Goal: Information Seeking & Learning: Learn about a topic

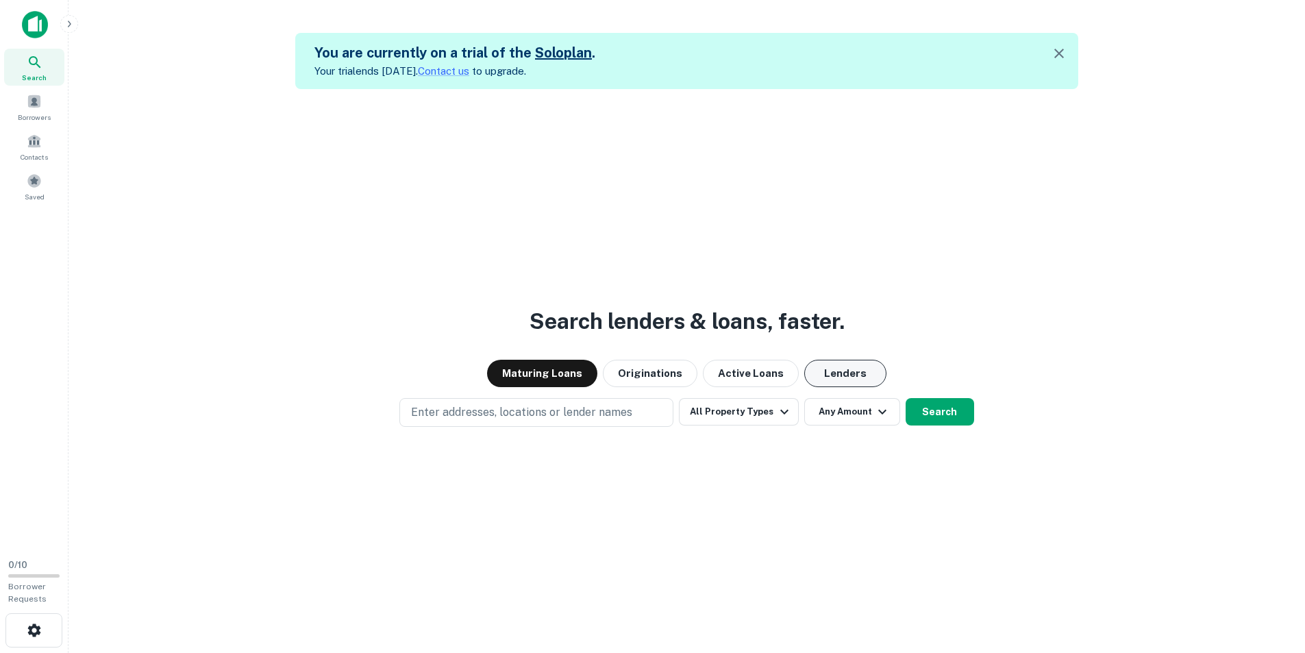
click at [841, 375] on button "Lenders" at bounding box center [845, 373] width 82 height 27
click at [573, 373] on button "Maturing Loans" at bounding box center [542, 373] width 110 height 27
click at [655, 375] on button "Originations" at bounding box center [650, 373] width 95 height 27
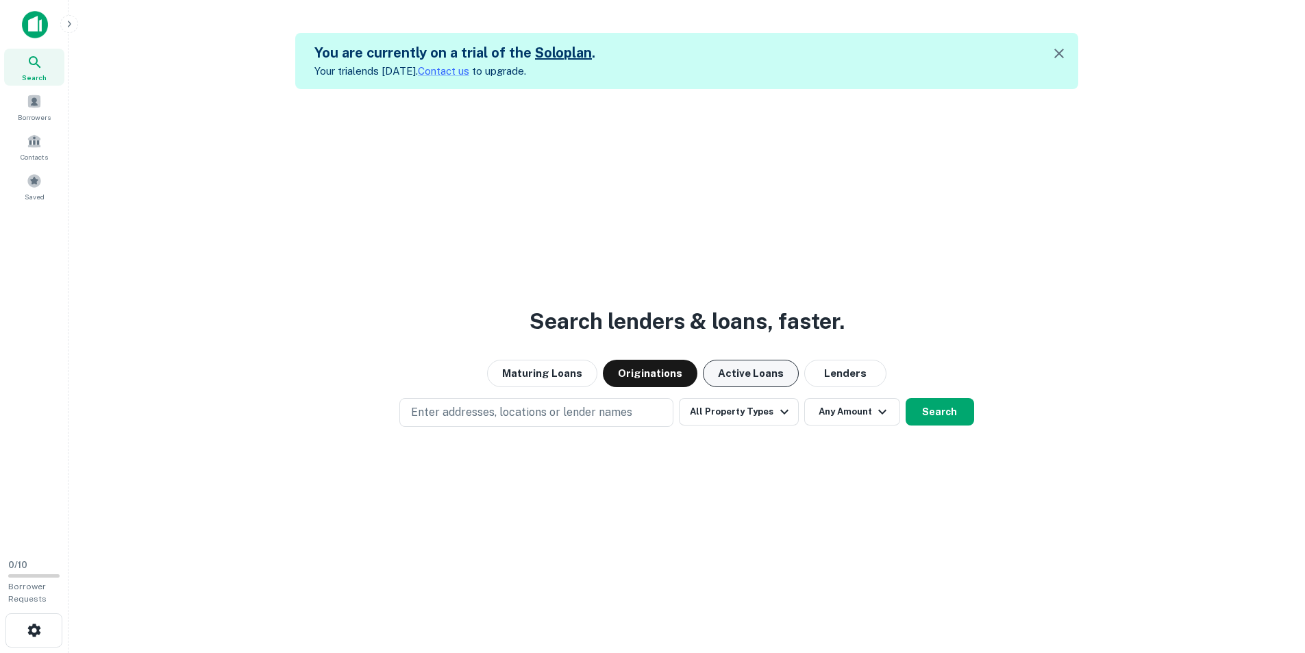
click at [731, 369] on button "Active Loans" at bounding box center [751, 373] width 96 height 27
click at [844, 371] on button "Lenders" at bounding box center [845, 373] width 82 height 27
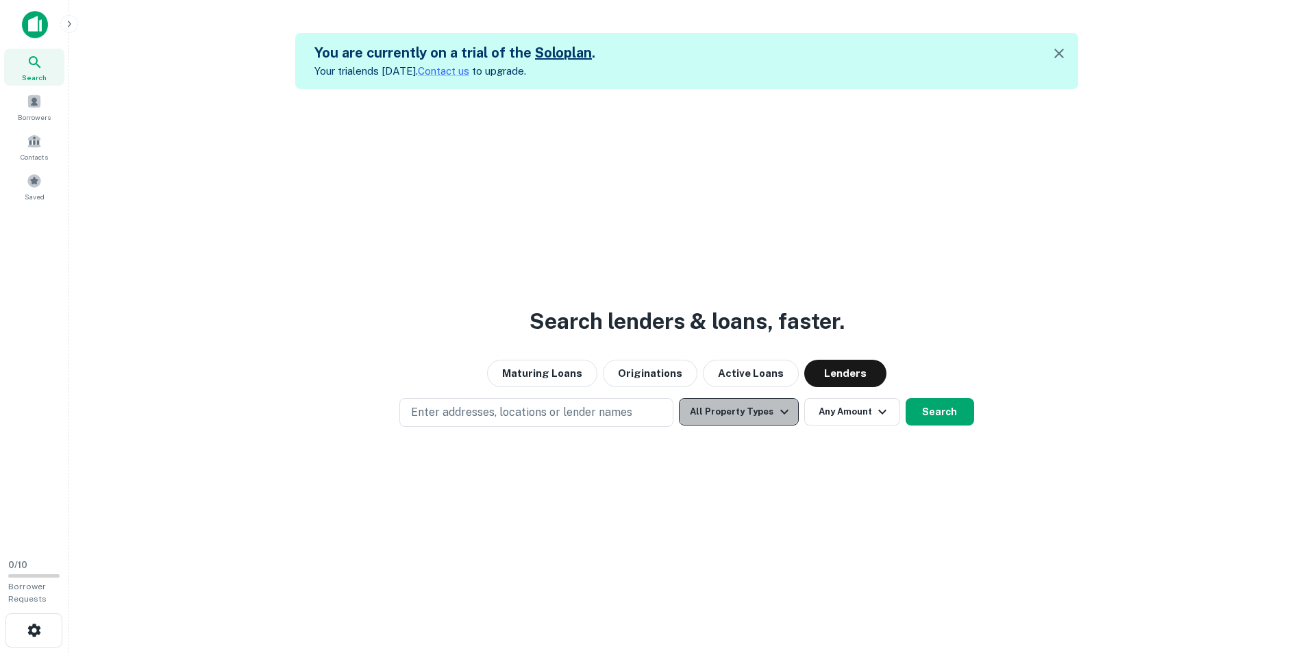
click at [782, 412] on icon "button" at bounding box center [784, 411] width 16 height 16
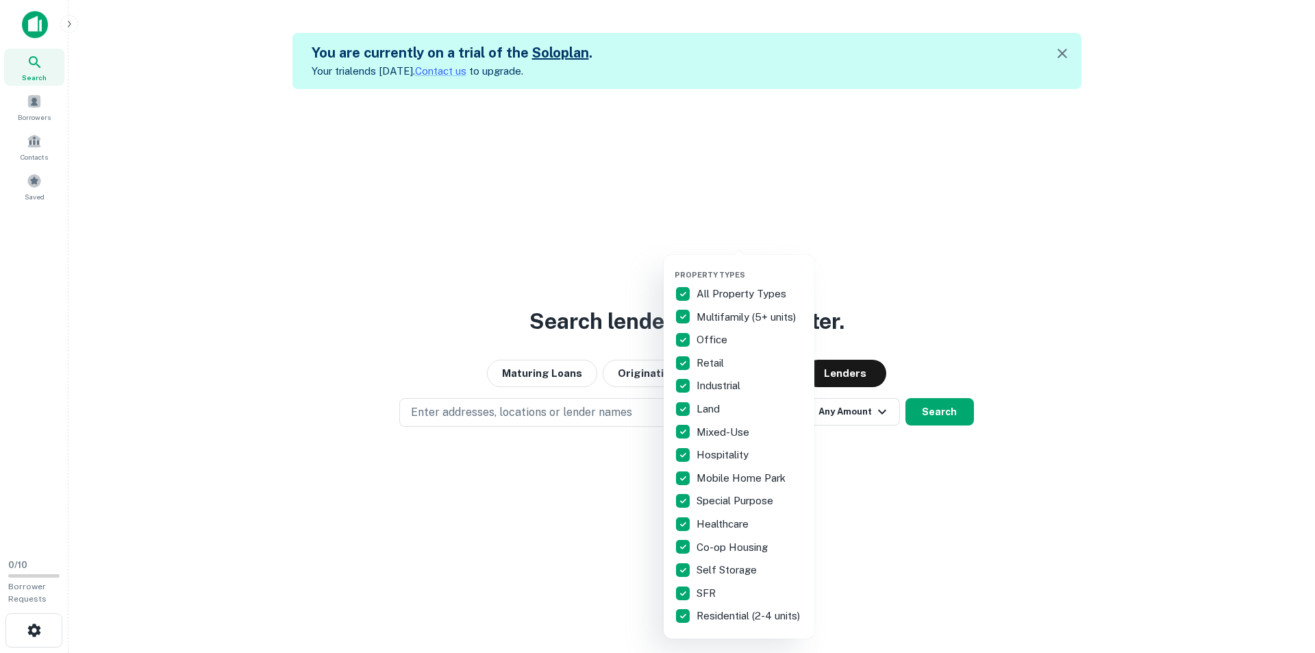
click at [857, 510] on div at bounding box center [657, 326] width 1315 height 653
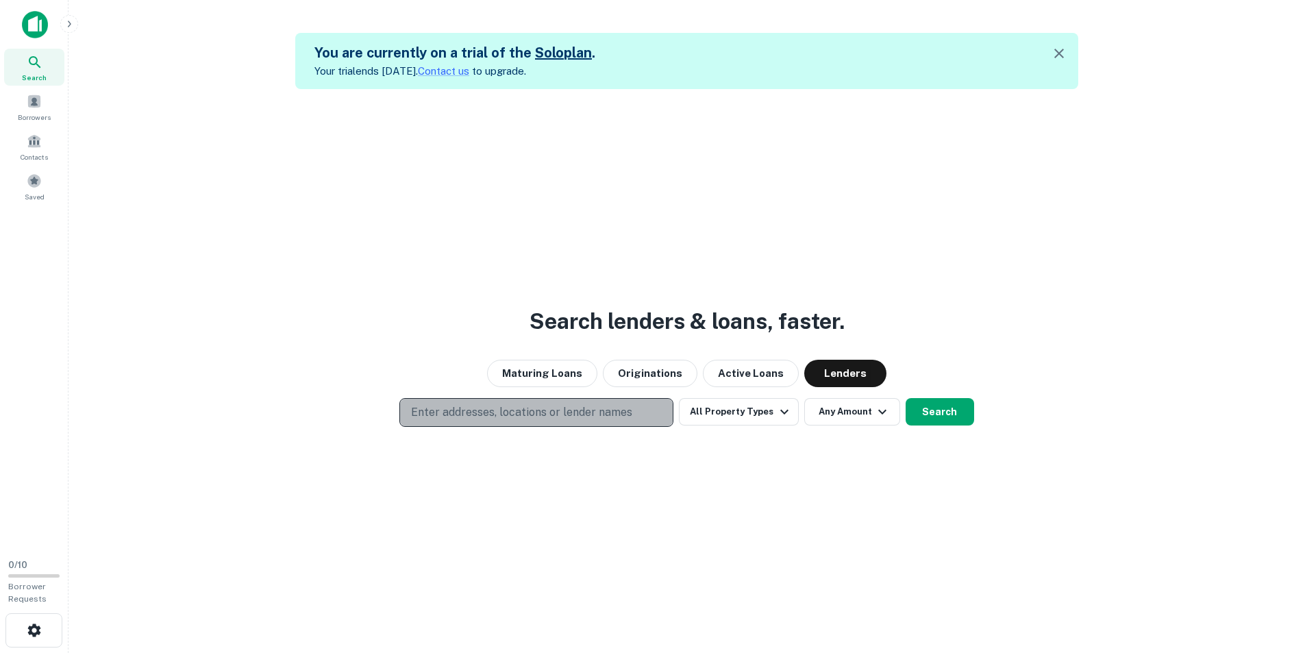
click at [647, 410] on button "Enter addresses, locations or lender names" at bounding box center [536, 412] width 274 height 29
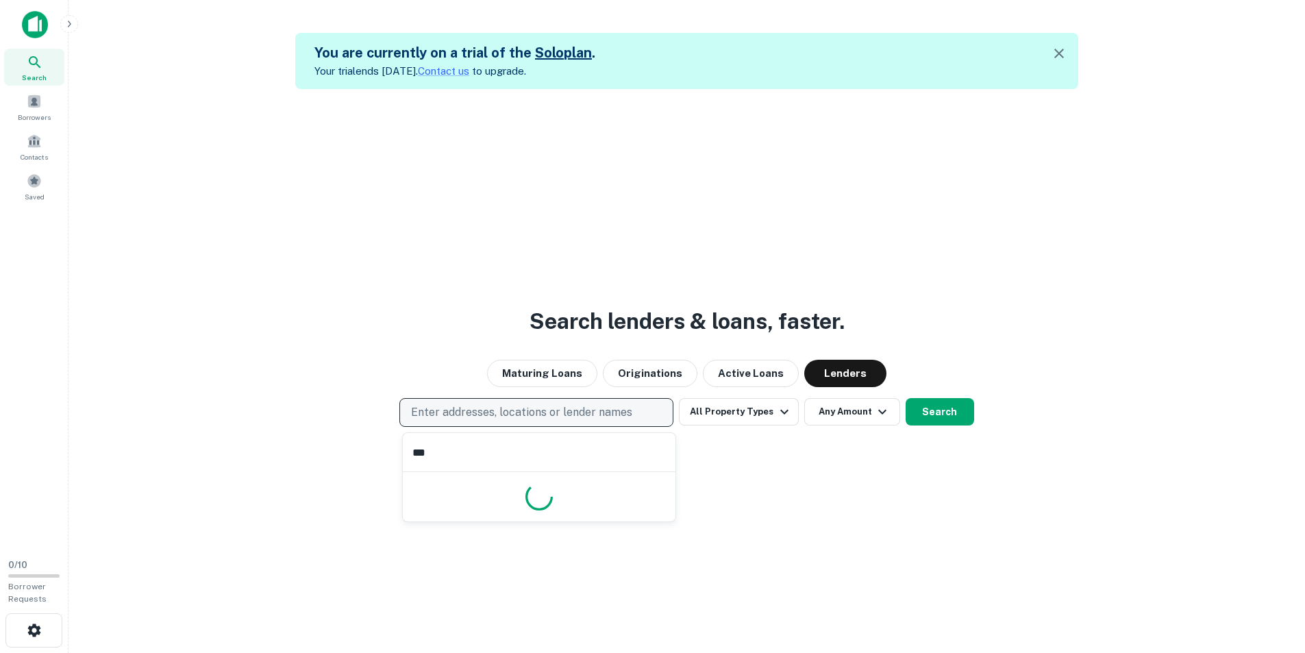
type input "****"
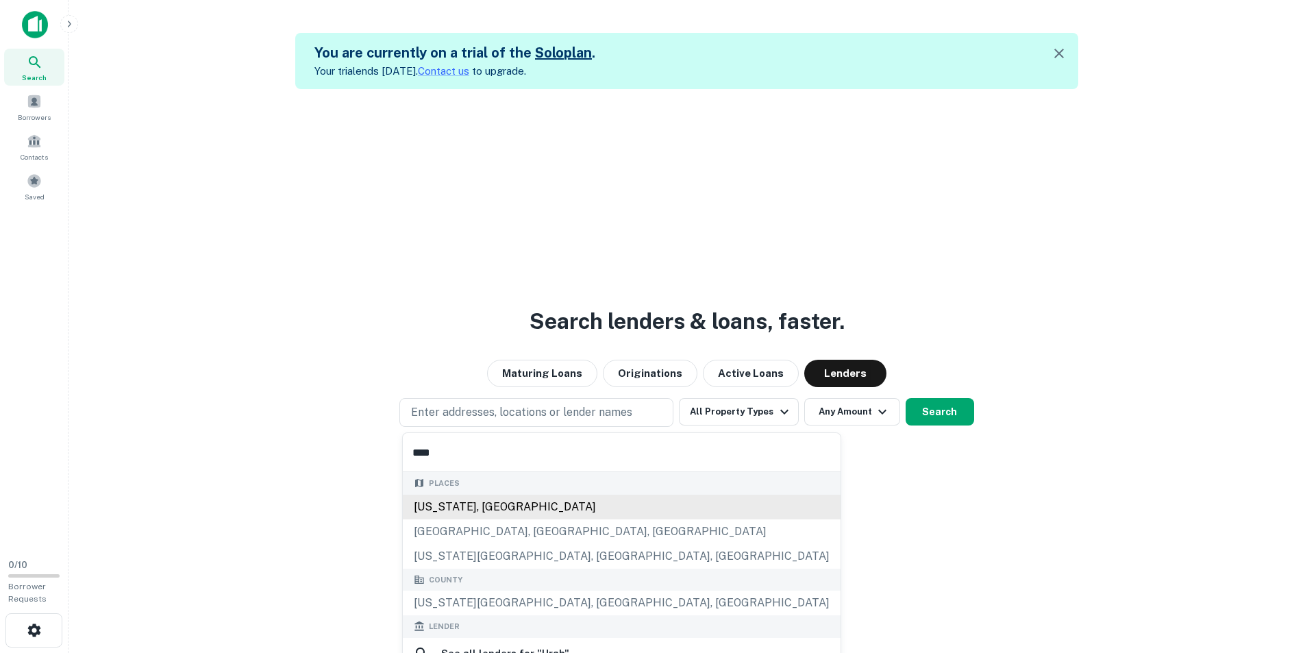
click at [473, 506] on div "Places [US_STATE], [GEOGRAPHIC_DATA] [GEOGRAPHIC_DATA], [GEOGRAPHIC_DATA], [GEO…" at bounding box center [622, 520] width 438 height 97
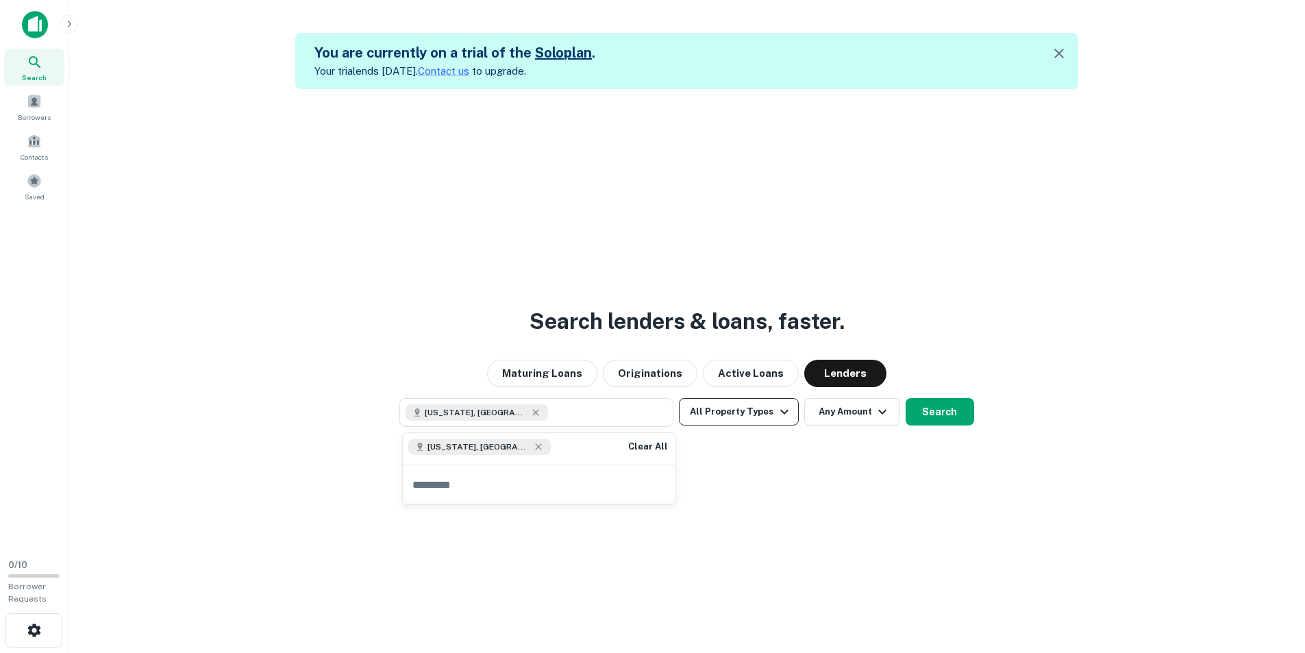
click at [783, 414] on icon "button" at bounding box center [784, 411] width 16 height 16
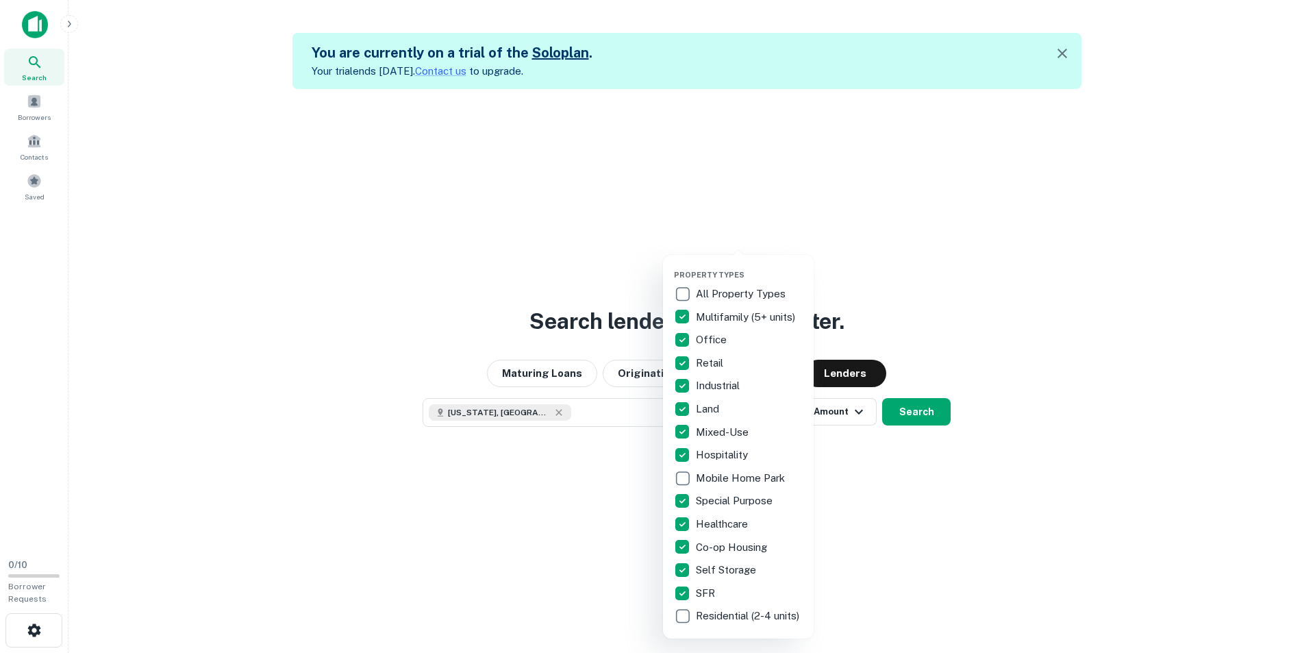
click at [842, 442] on div at bounding box center [657, 326] width 1315 height 653
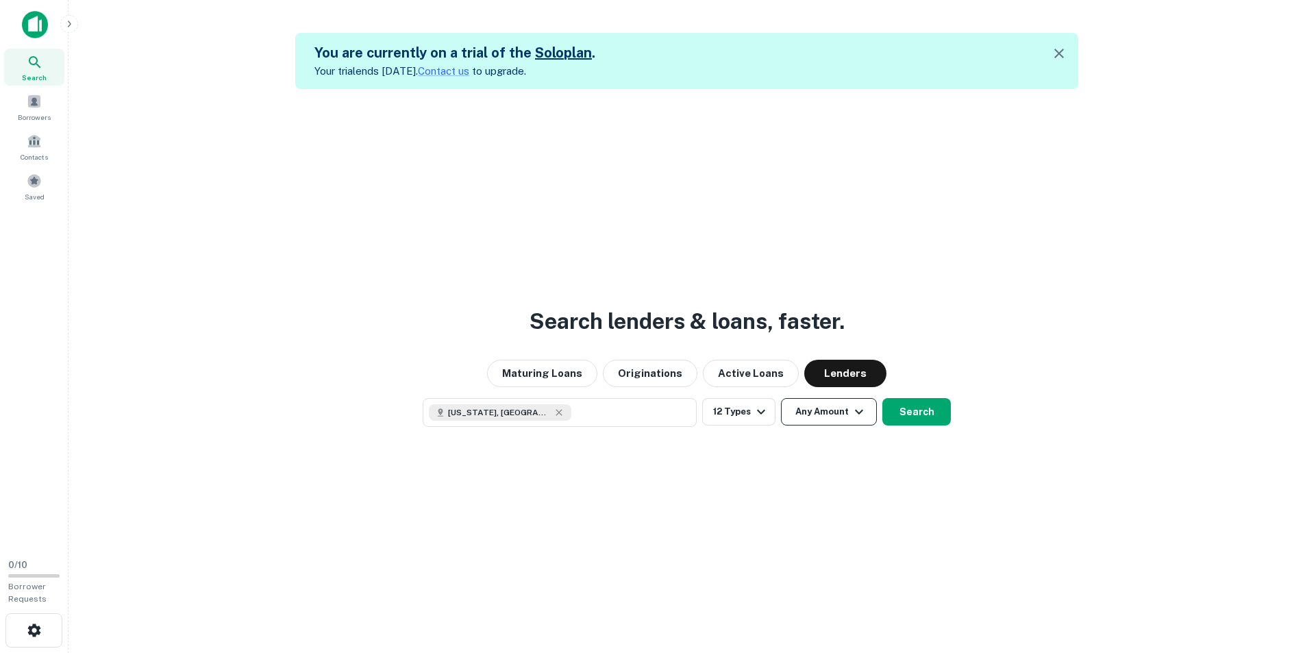
click at [859, 412] on icon "button" at bounding box center [859, 412] width 8 height 5
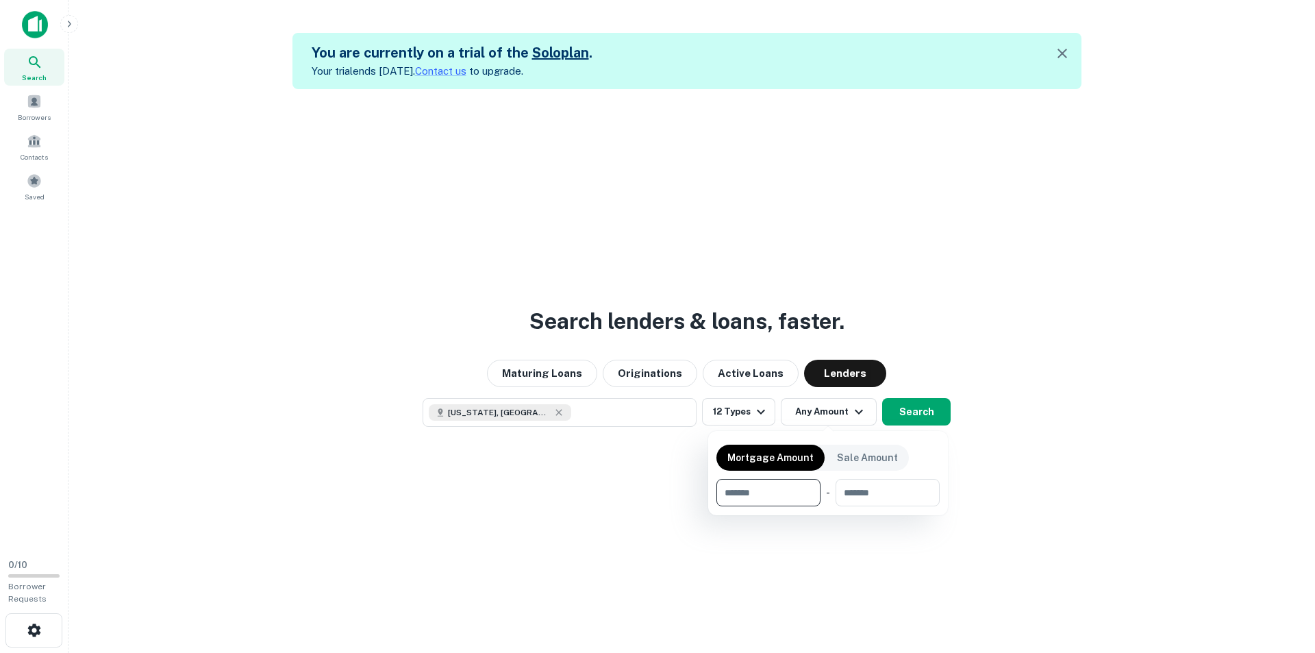
click at [789, 497] on input "number" at bounding box center [763, 492] width 95 height 27
type input "*******"
click at [890, 495] on input "number" at bounding box center [886, 492] width 87 height 27
type input "********"
click at [916, 414] on div at bounding box center [657, 326] width 1315 height 653
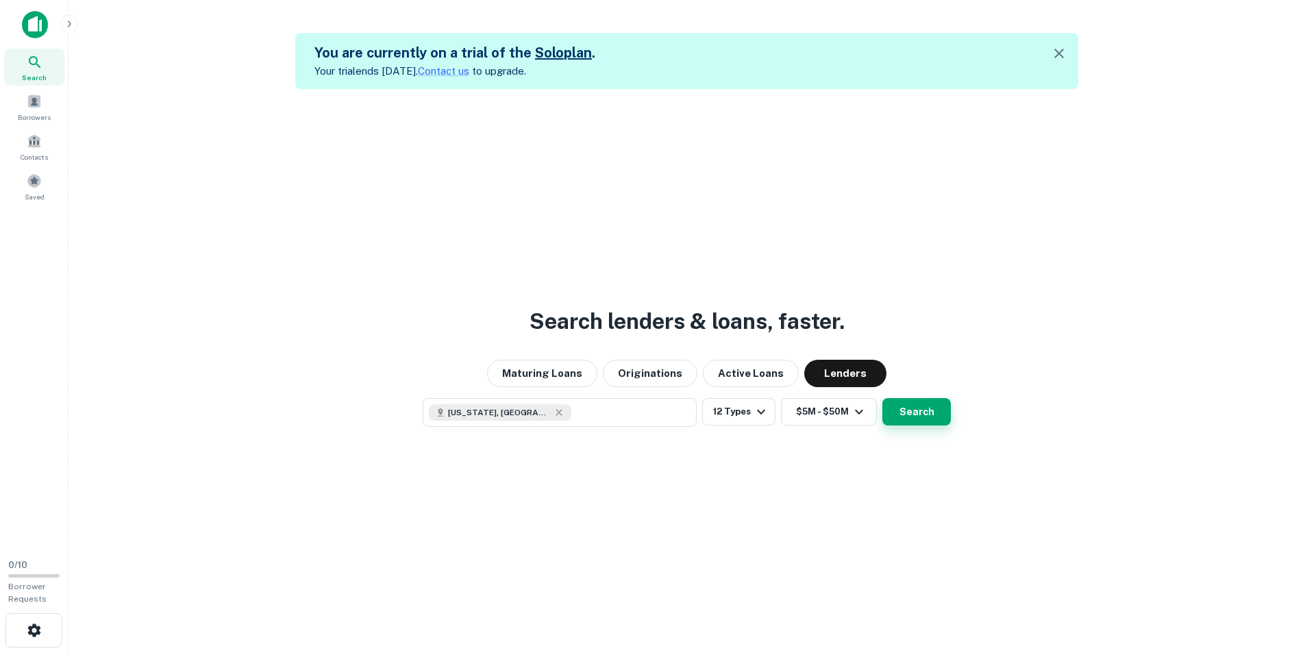
click at [913, 408] on button "Search" at bounding box center [916, 411] width 68 height 27
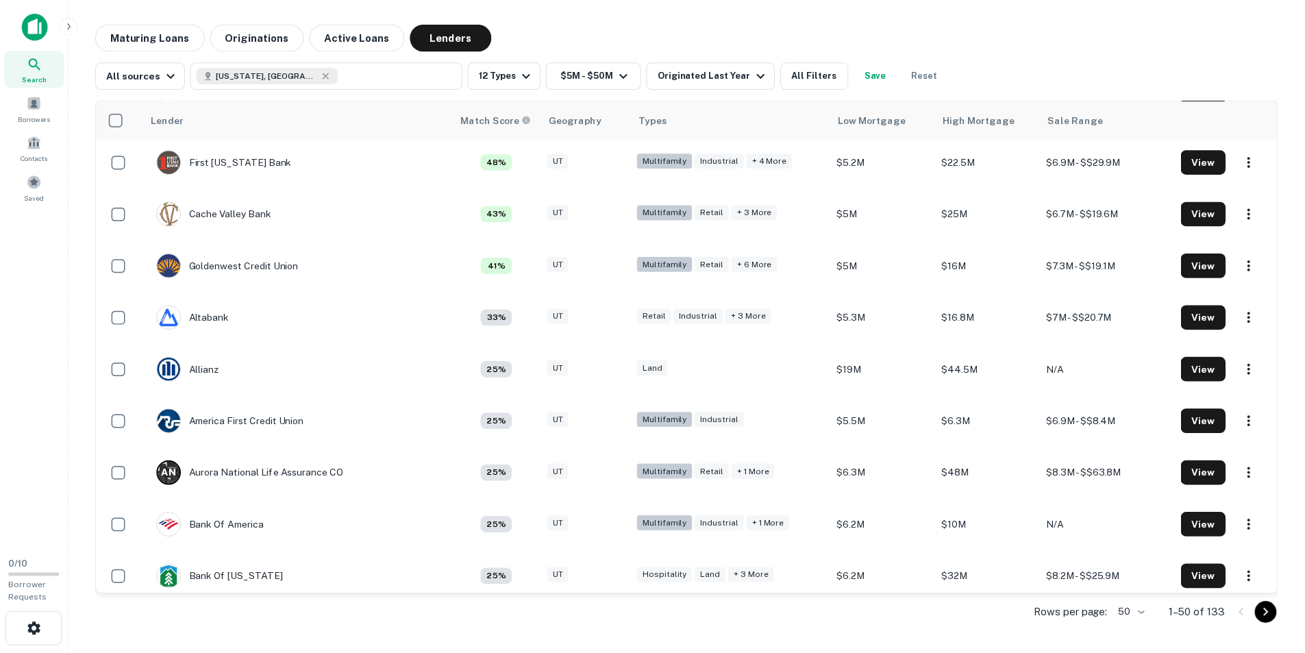
scroll to position [91, 0]
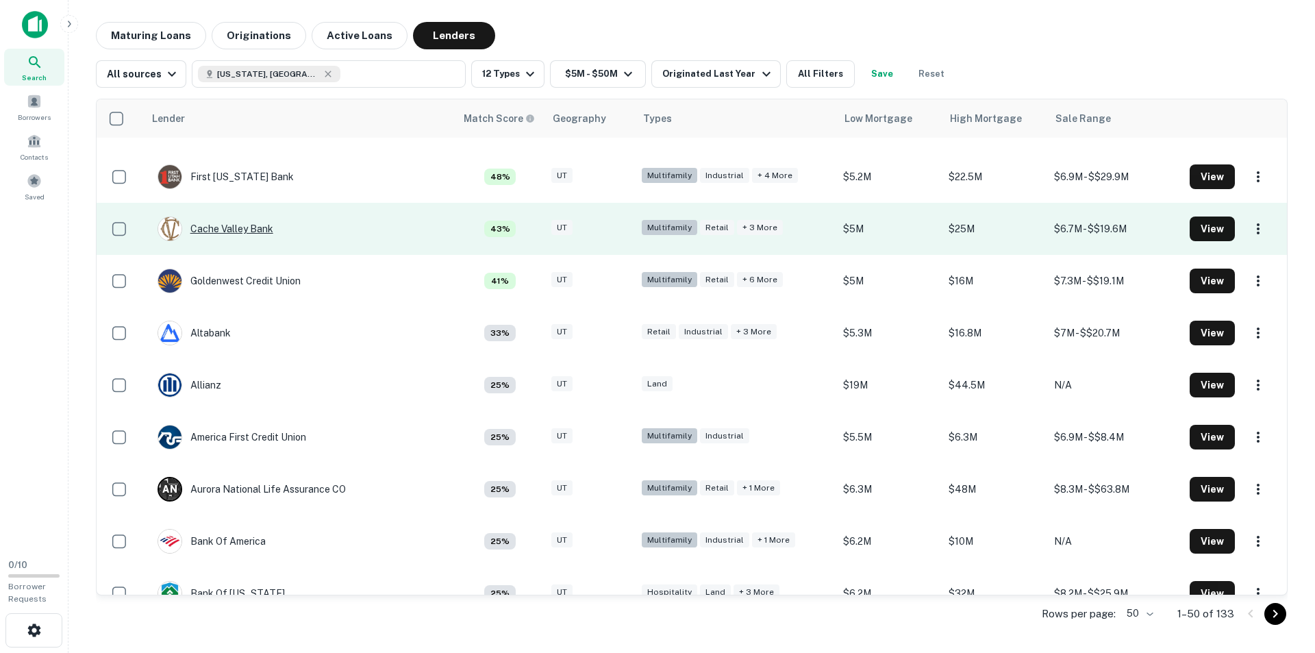
click at [245, 232] on div "Cache Valley Bank" at bounding box center [216, 228] width 116 height 25
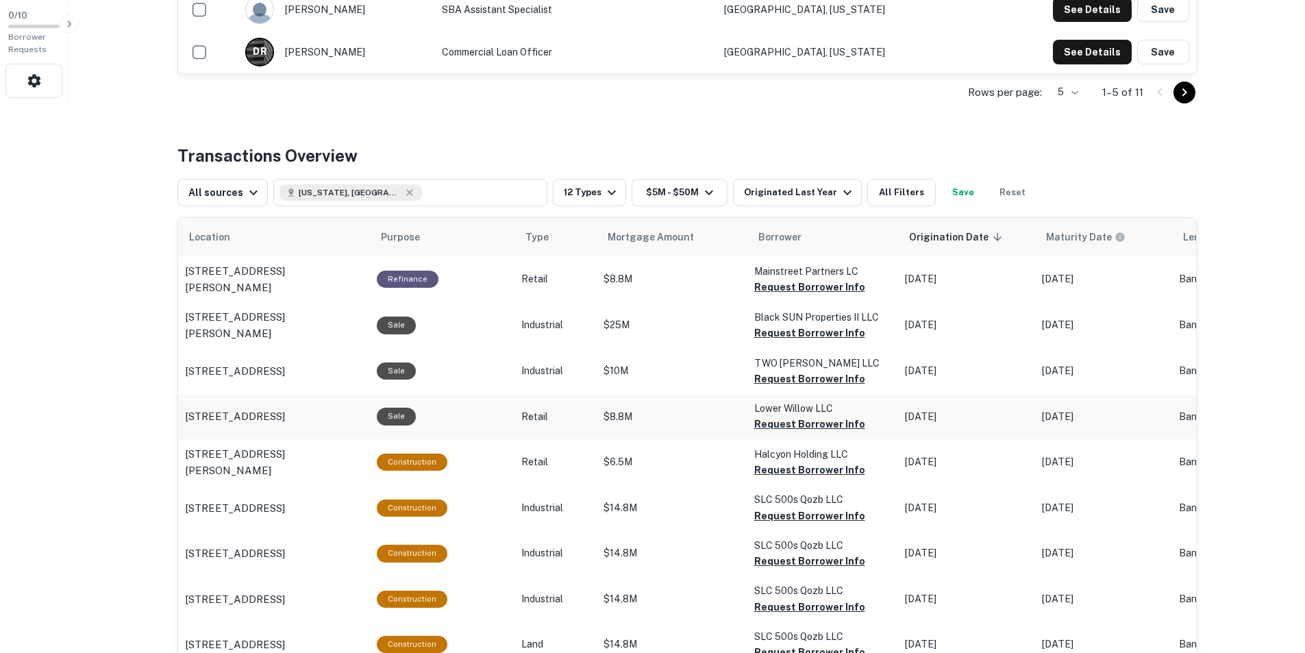
scroll to position [545, 0]
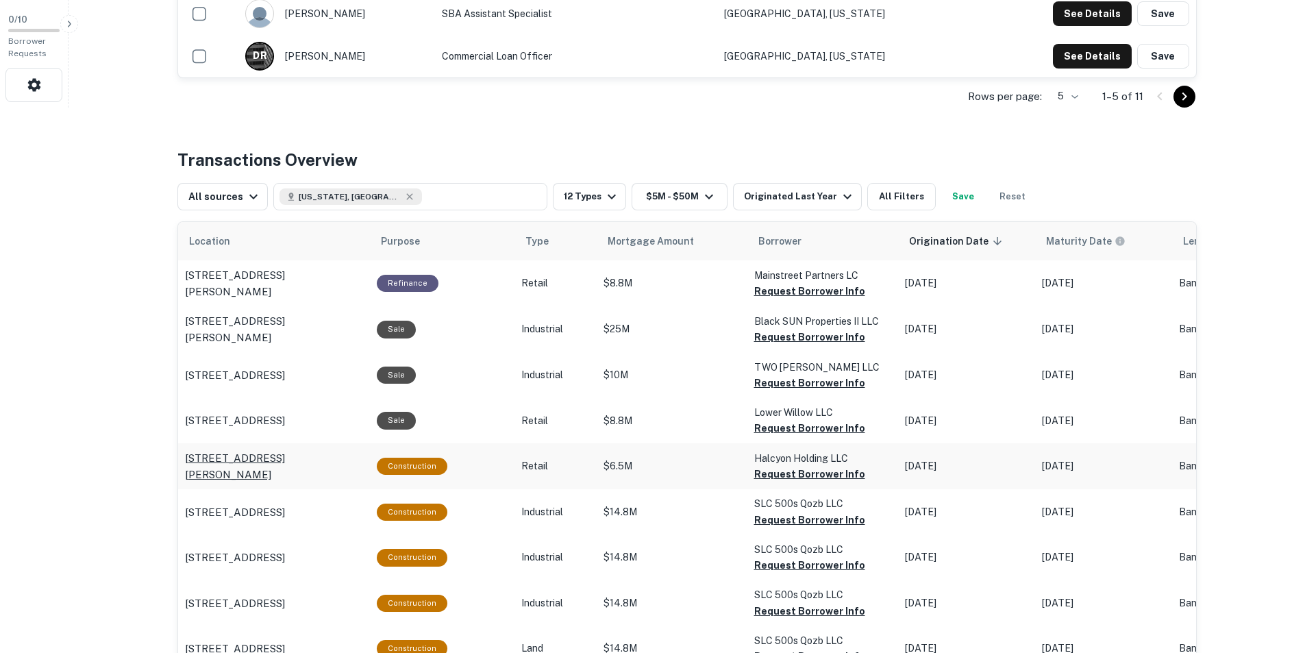
click at [305, 468] on p "[STREET_ADDRESS][PERSON_NAME]" at bounding box center [274, 466] width 178 height 32
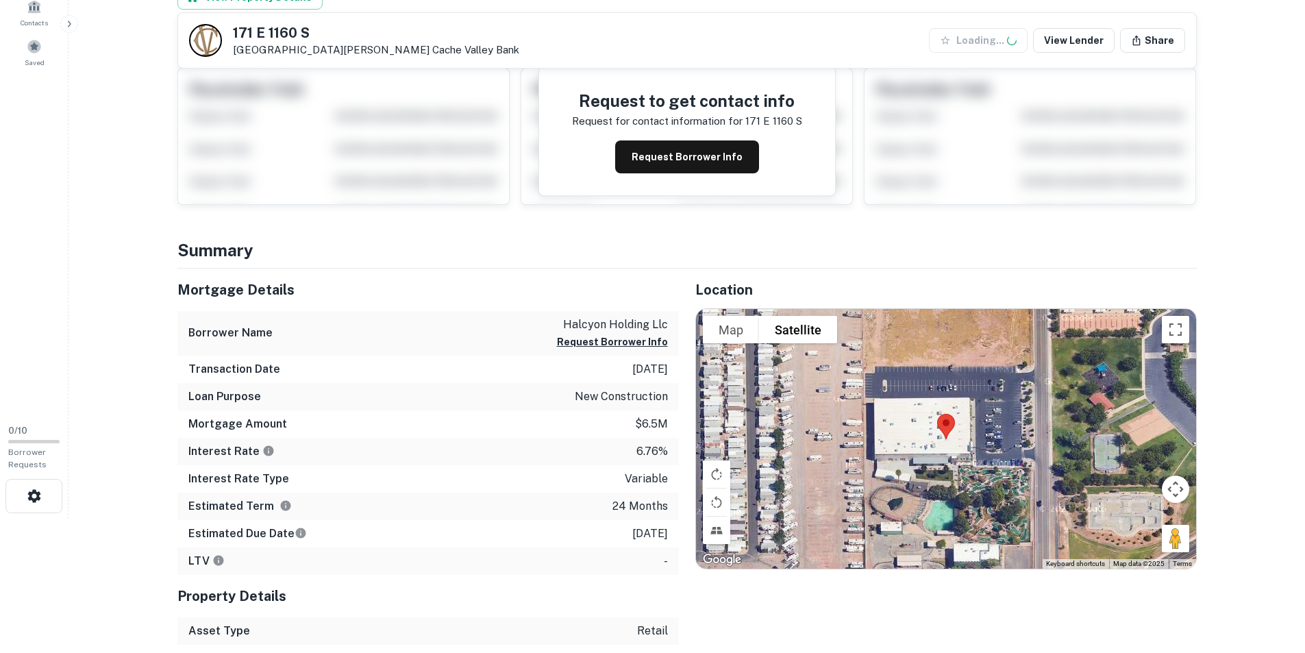
scroll to position [205, 0]
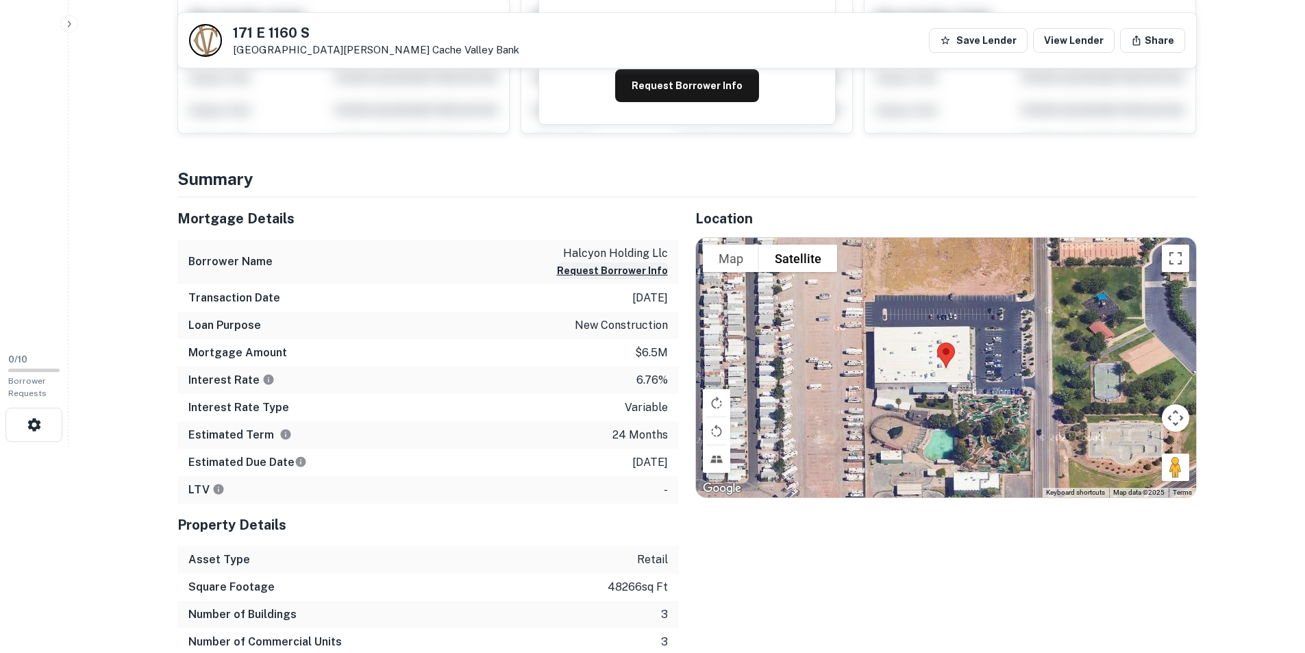
click at [608, 270] on button "Request Borrower Info" at bounding box center [612, 270] width 111 height 16
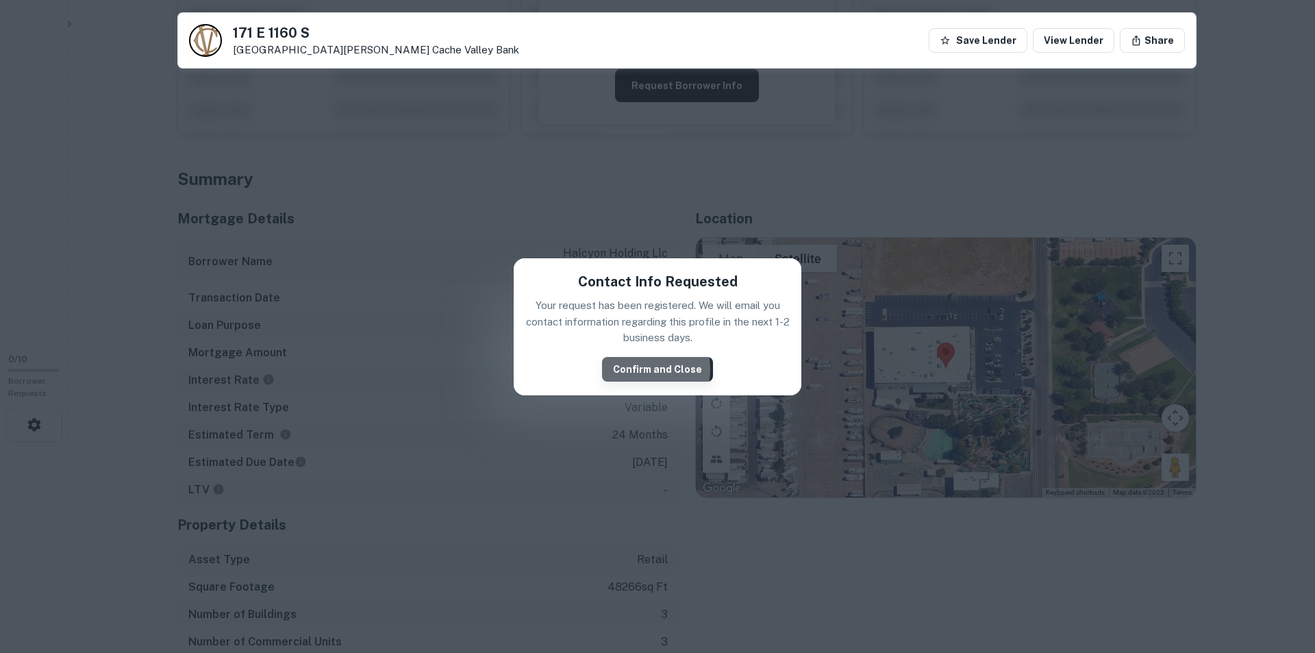
click at [632, 369] on button "Confirm and Close" at bounding box center [657, 369] width 111 height 25
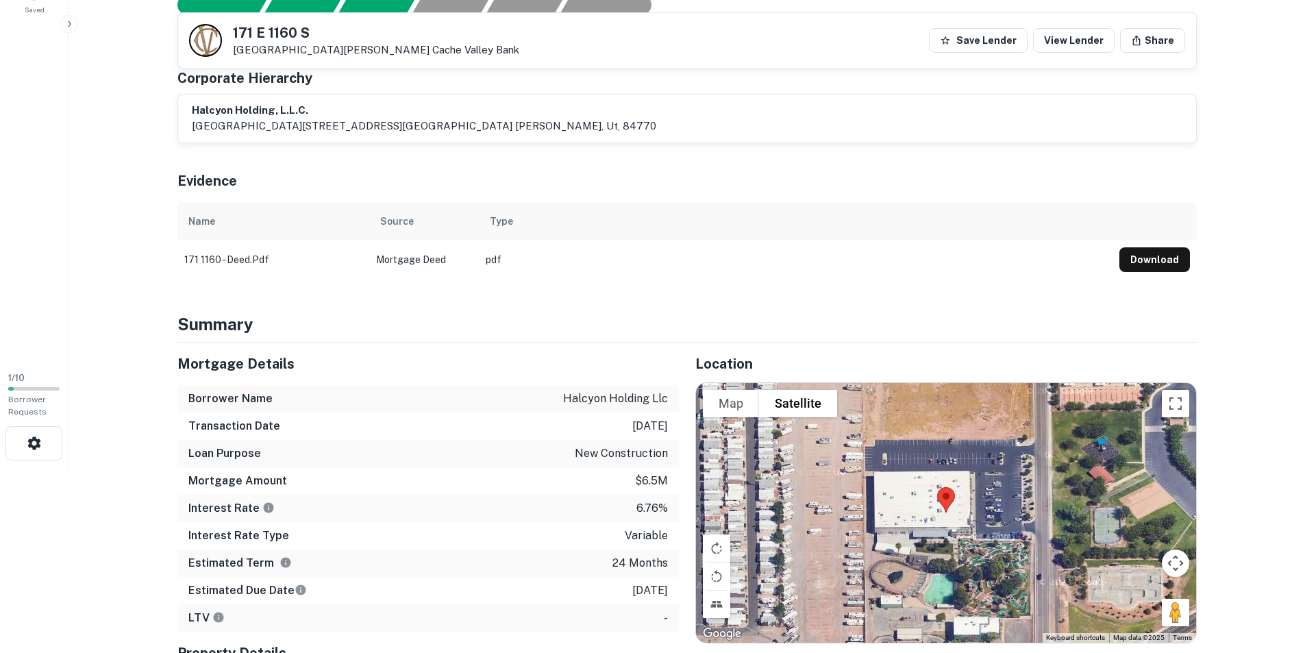
scroll to position [0, 0]
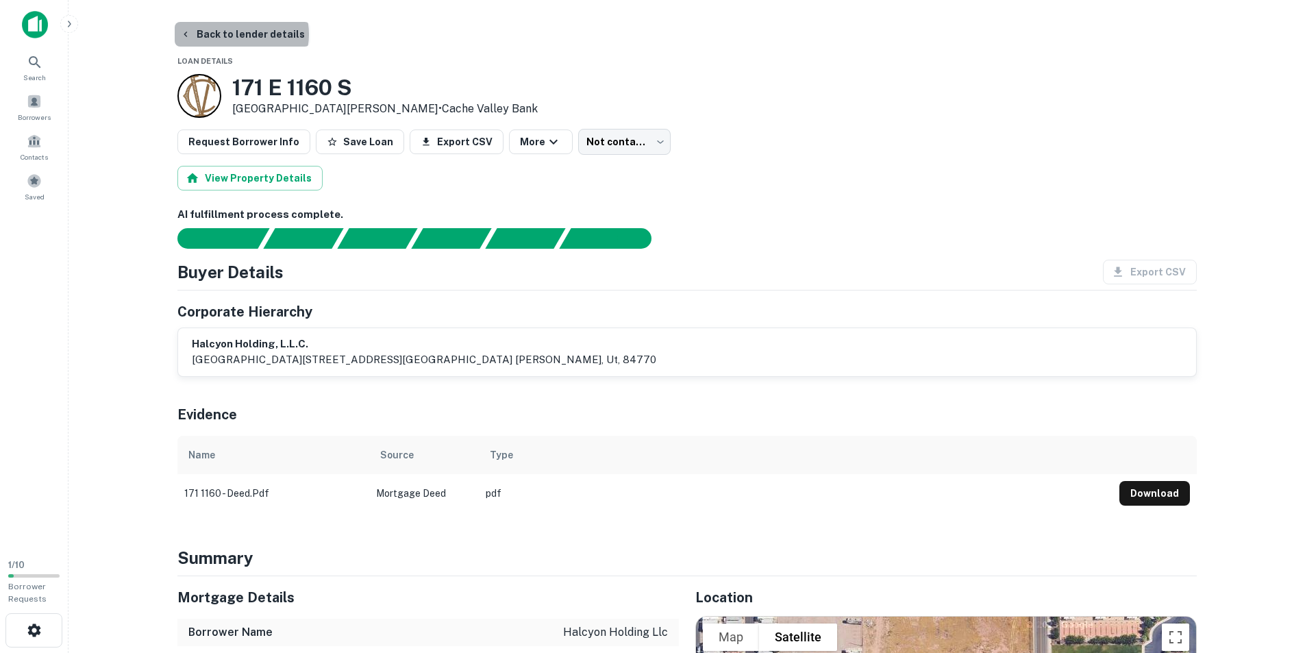
click at [240, 34] on button "Back to lender details" at bounding box center [243, 34] width 136 height 25
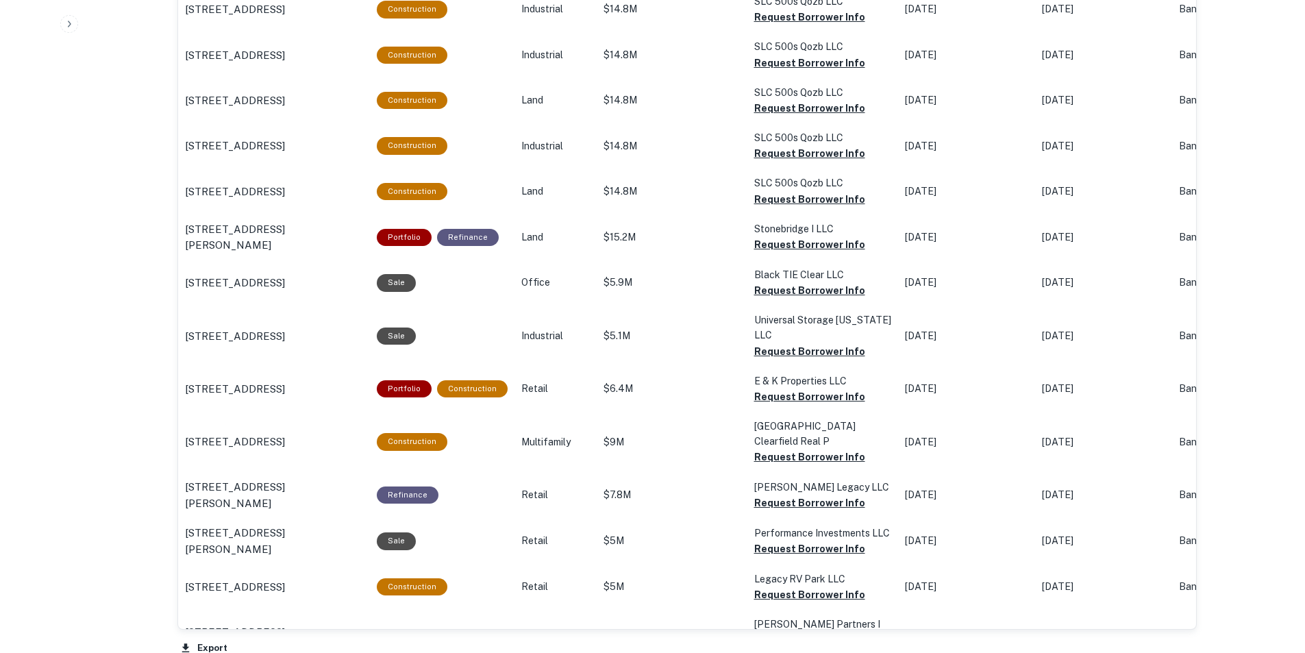
scroll to position [1162, 0]
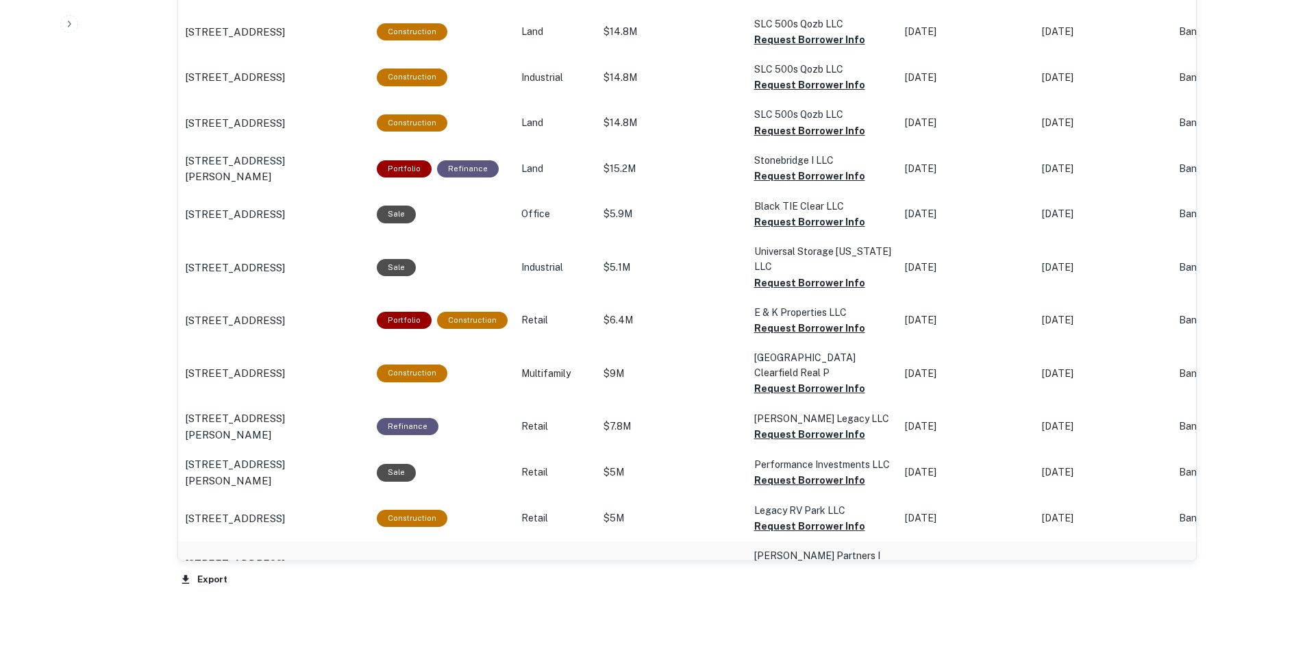
click at [236, 555] on p "[STREET_ADDRESS][PERSON_NAME][PERSON_NAME]" at bounding box center [274, 571] width 178 height 32
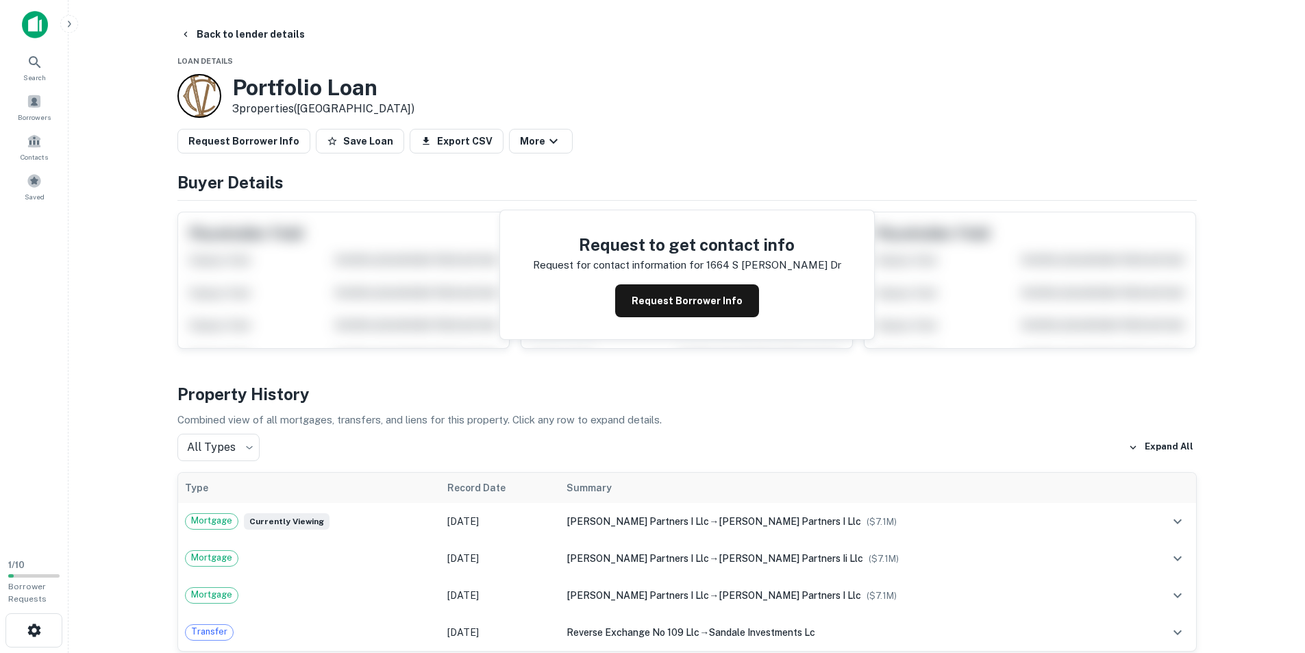
scroll to position [68, 0]
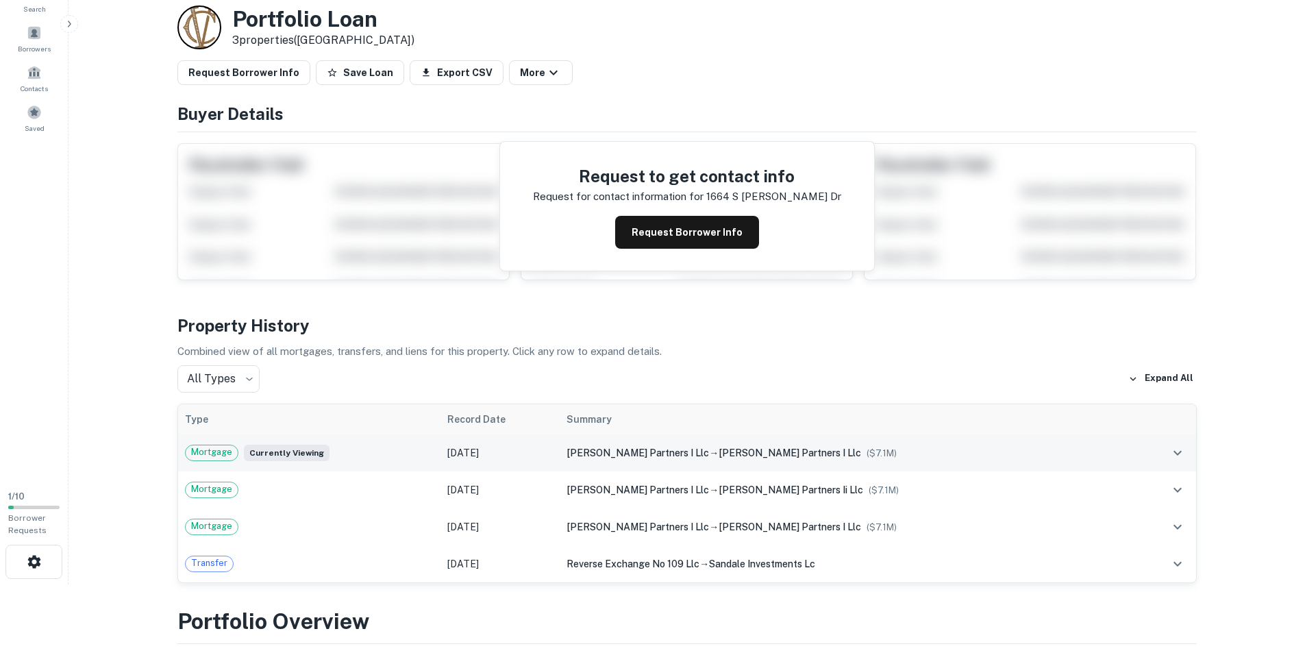
click at [204, 450] on span "Mortgage" at bounding box center [212, 452] width 52 height 14
